Goal: Task Accomplishment & Management: Manage account settings

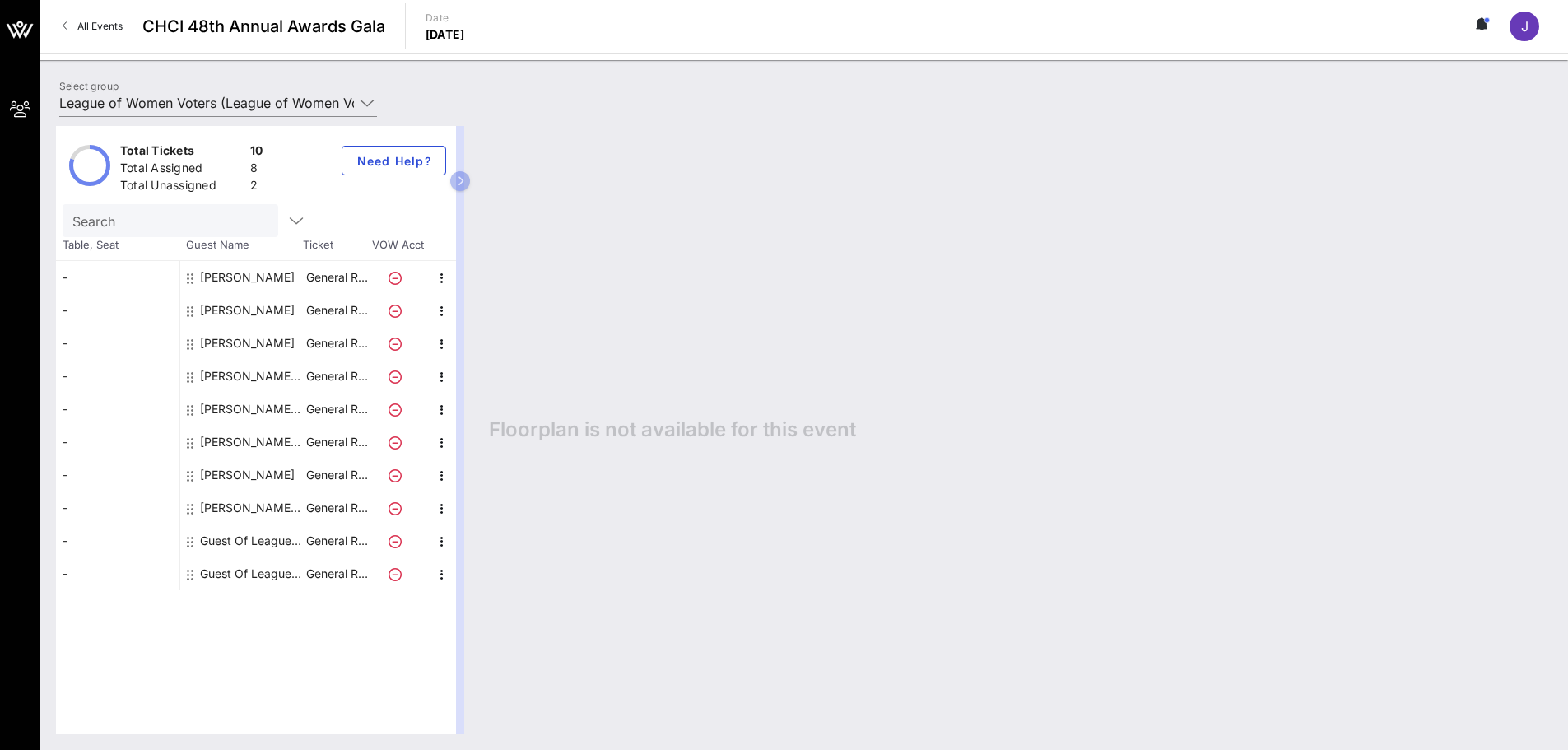
click at [241, 539] on div "Guest Of League of Women Voters" at bounding box center [252, 541] width 103 height 33
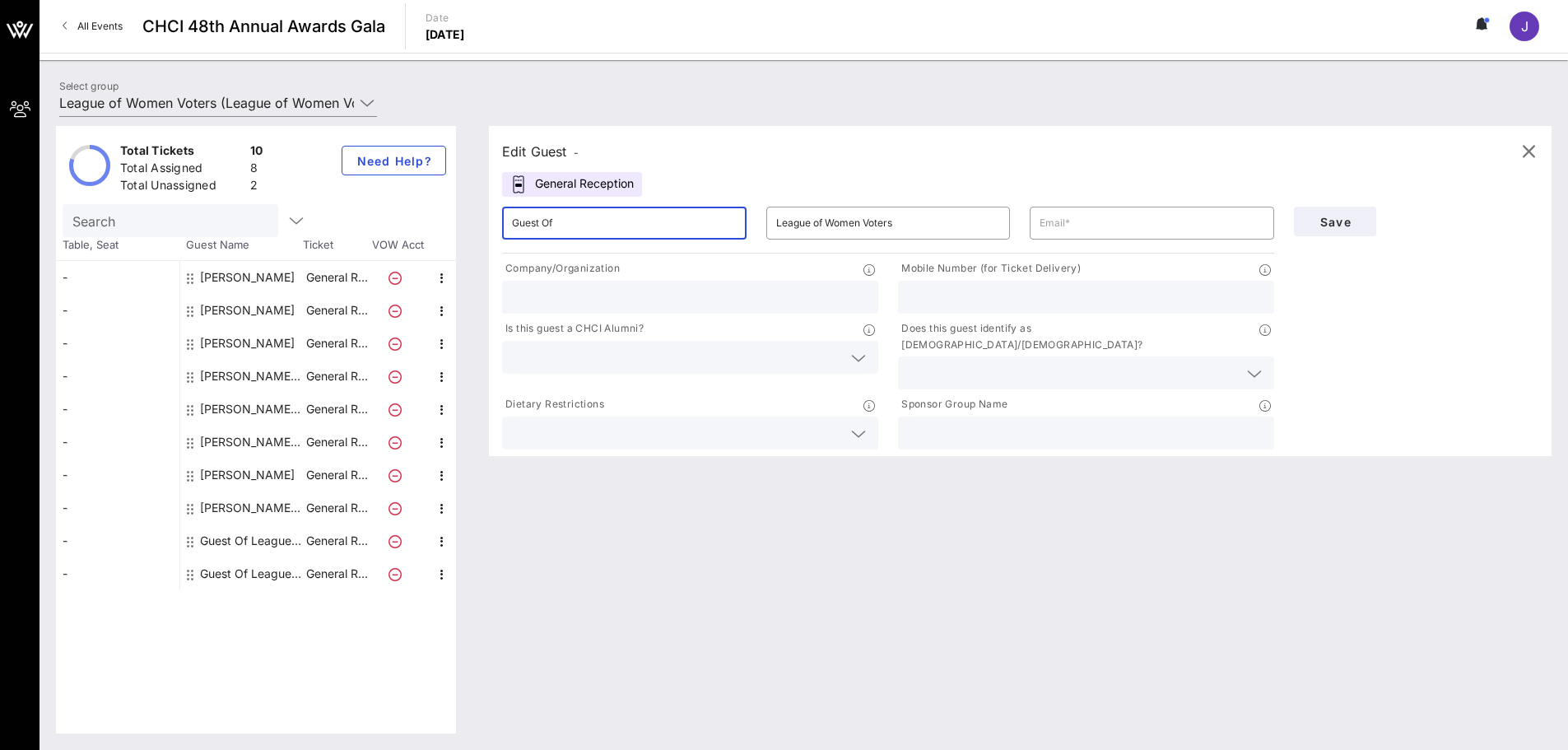
click at [544, 232] on input "Guest Of" at bounding box center [624, 223] width 224 height 27
click at [545, 232] on input "Guest Of" at bounding box center [624, 223] width 224 height 27
type input "[PERSON_NAME]"
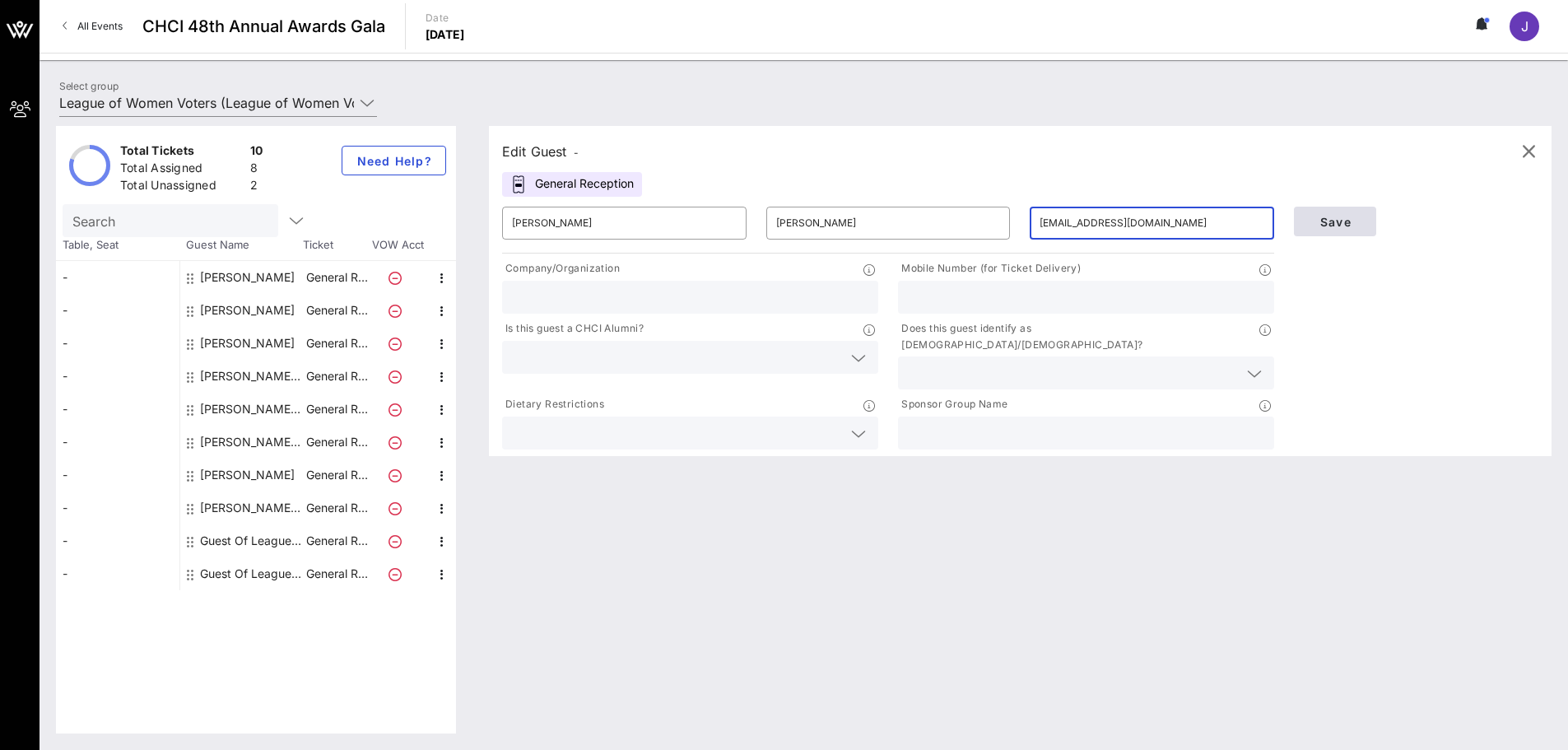
type input "[EMAIL_ADDRESS][DOMAIN_NAME]"
click at [1334, 224] on span "Save" at bounding box center [1335, 222] width 56 height 14
